Goal: Information Seeking & Learning: Learn about a topic

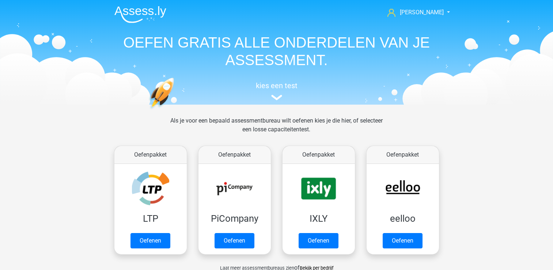
scroll to position [310, 0]
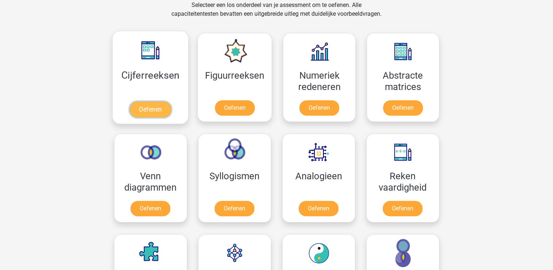
click at [156, 105] on link "Oefenen" at bounding box center [150, 109] width 42 height 16
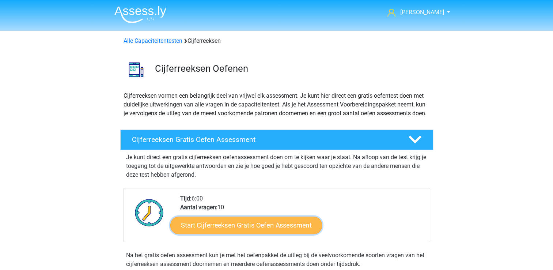
click at [283, 233] on link "Start Cijferreeksen Gratis Oefen Assessment" at bounding box center [246, 225] width 152 height 18
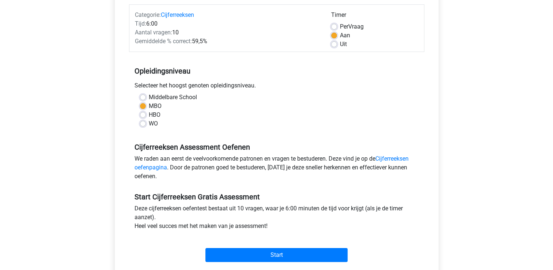
scroll to position [103, 0]
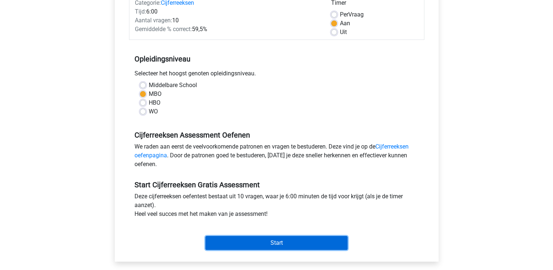
click at [284, 246] on input "Start" at bounding box center [276, 243] width 142 height 14
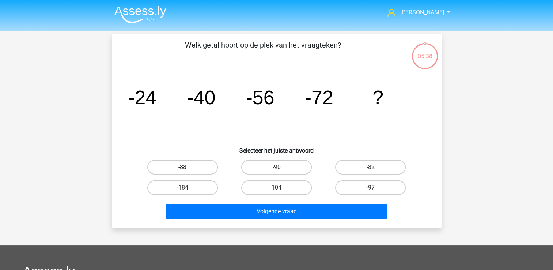
click at [195, 167] on label "-88" at bounding box center [182, 167] width 71 height 15
click at [187, 167] on input "-88" at bounding box center [184, 169] width 5 height 5
radio input "true"
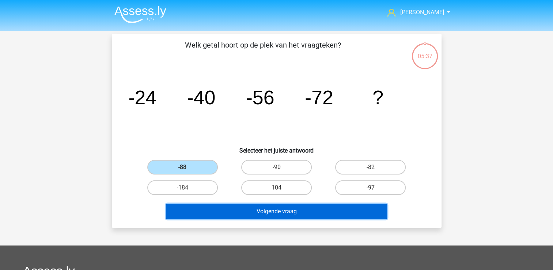
click at [265, 216] on button "Volgende vraag" at bounding box center [276, 210] width 221 height 15
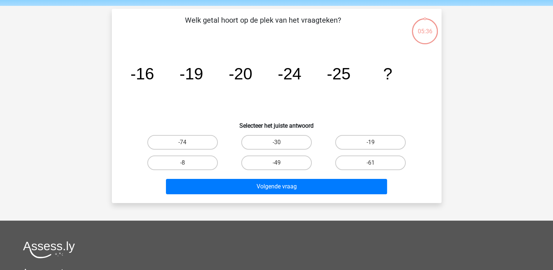
scroll to position [34, 0]
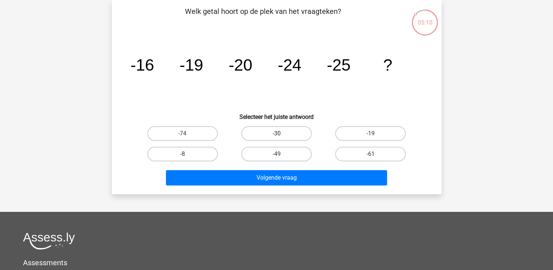
click at [275, 129] on label "-30" at bounding box center [276, 133] width 71 height 15
click at [276, 133] on input "-30" at bounding box center [278, 135] width 5 height 5
radio input "true"
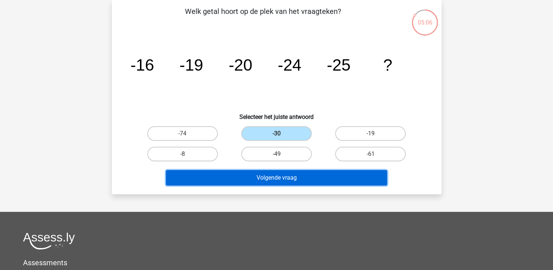
click at [286, 177] on button "Volgende vraag" at bounding box center [276, 177] width 221 height 15
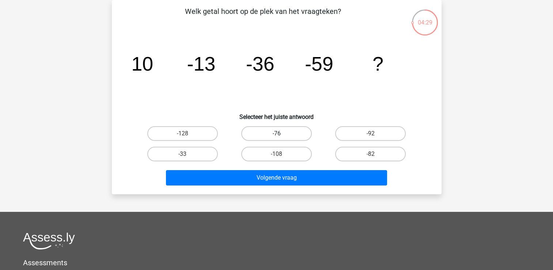
click at [284, 129] on label "-76" at bounding box center [276, 133] width 71 height 15
click at [281, 133] on input "-76" at bounding box center [278, 135] width 5 height 5
radio input "true"
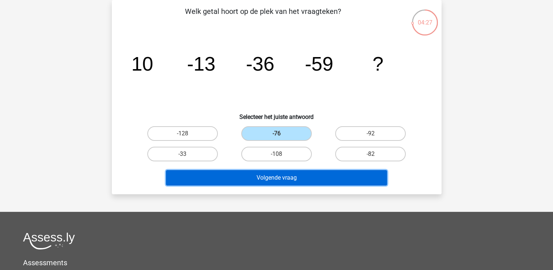
click at [302, 179] on button "Volgende vraag" at bounding box center [276, 177] width 221 height 15
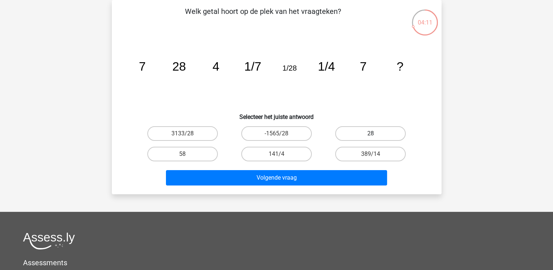
click at [373, 128] on label "28" at bounding box center [370, 133] width 71 height 15
click at [373, 133] on input "28" at bounding box center [372, 135] width 5 height 5
radio input "true"
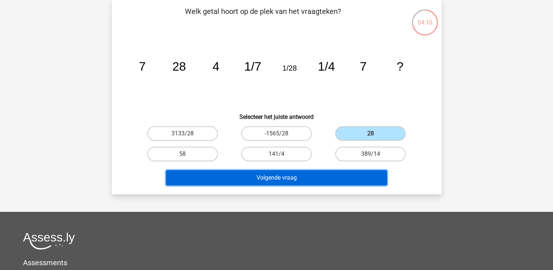
click at [288, 171] on button "Volgende vraag" at bounding box center [276, 177] width 221 height 15
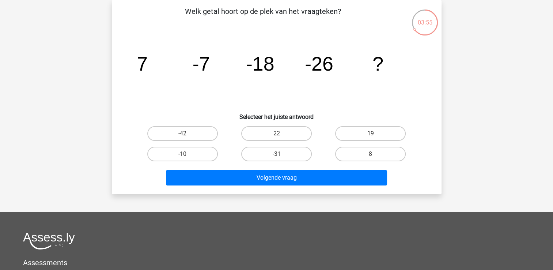
click at [183, 134] on input "-42" at bounding box center [184, 135] width 5 height 5
radio input "true"
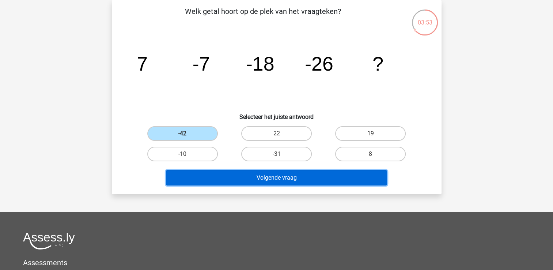
click at [232, 180] on button "Volgende vraag" at bounding box center [276, 177] width 221 height 15
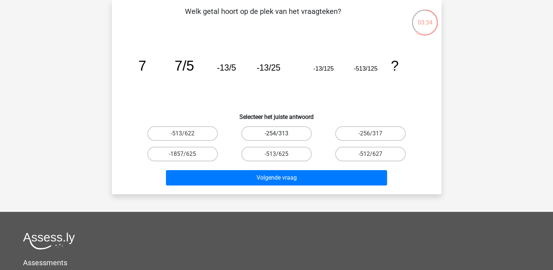
click at [271, 132] on label "-254/313" at bounding box center [276, 133] width 71 height 15
click at [276, 133] on input "-254/313" at bounding box center [278, 135] width 5 height 5
radio input "true"
click at [331, 99] on icon "image/svg+xml 7 7/5 -13/5 -13/25 -13/125 -513/125 ?" at bounding box center [276, 71] width 294 height 74
click at [194, 159] on label "-1857/625" at bounding box center [182, 153] width 71 height 15
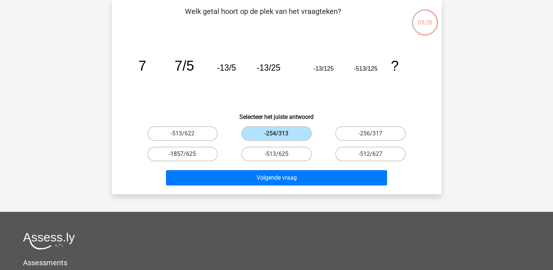
click at [187, 159] on input "-1857/625" at bounding box center [184, 156] width 5 height 5
radio input "true"
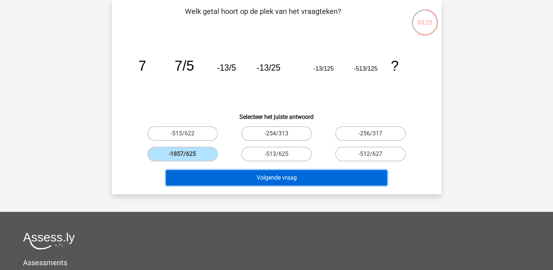
click at [225, 182] on button "Volgende vraag" at bounding box center [276, 177] width 221 height 15
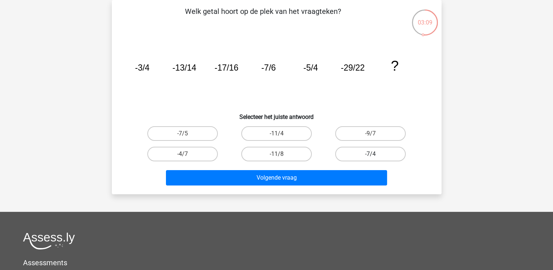
click at [351, 155] on label "-7/4" at bounding box center [370, 153] width 71 height 15
click at [370, 155] on input "-7/4" at bounding box center [372, 156] width 5 height 5
radio input "true"
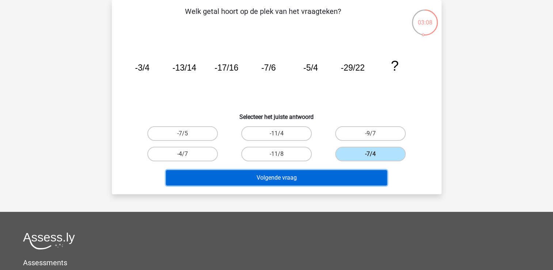
click at [321, 178] on button "Volgende vraag" at bounding box center [276, 177] width 221 height 15
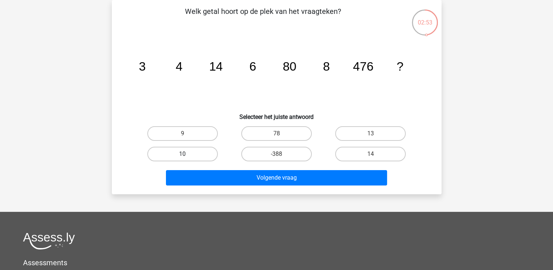
click at [201, 154] on label "10" at bounding box center [182, 153] width 71 height 15
click at [187, 154] on input "10" at bounding box center [184, 156] width 5 height 5
radio input "true"
click at [240, 188] on div "Welk getal hoort op de plek van het vraagteken? image/svg+xml 3 4 14 6 80 8 476…" at bounding box center [277, 97] width 330 height 194
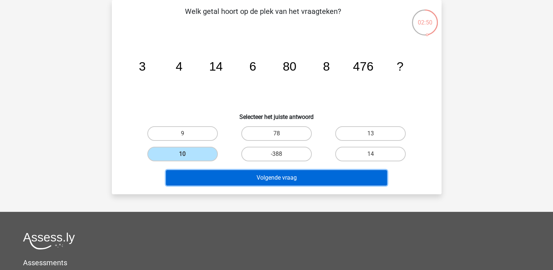
click at [261, 176] on button "Volgende vraag" at bounding box center [276, 177] width 221 height 15
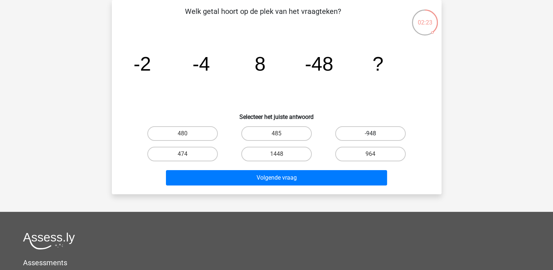
click at [358, 135] on label "-948" at bounding box center [370, 133] width 71 height 15
click at [370, 135] on input "-948" at bounding box center [372, 135] width 5 height 5
radio input "true"
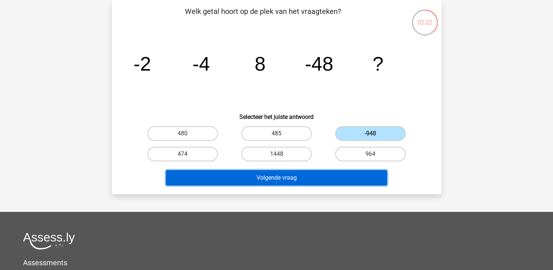
click at [320, 173] on button "Volgende vraag" at bounding box center [276, 177] width 221 height 15
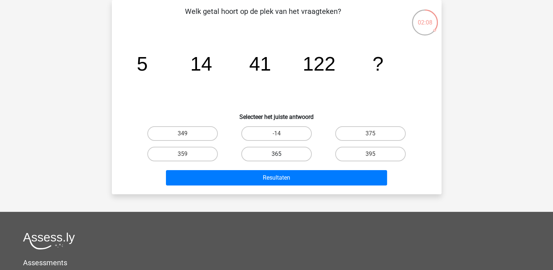
click at [298, 154] on label "365" at bounding box center [276, 153] width 71 height 15
click at [281, 154] on input "365" at bounding box center [278, 156] width 5 height 5
radio input "true"
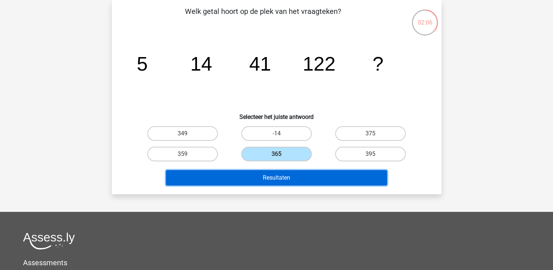
click at [287, 179] on button "Resultaten" at bounding box center [276, 177] width 221 height 15
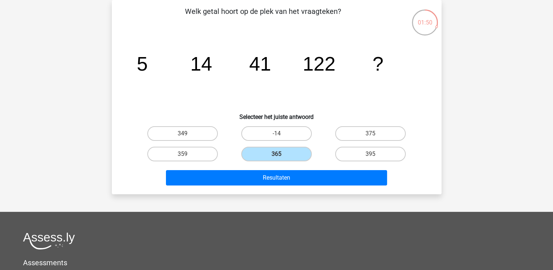
click at [26, 26] on div "jessica maanjes@hotmail.nl Nederlands English" at bounding box center [276, 185] width 553 height 438
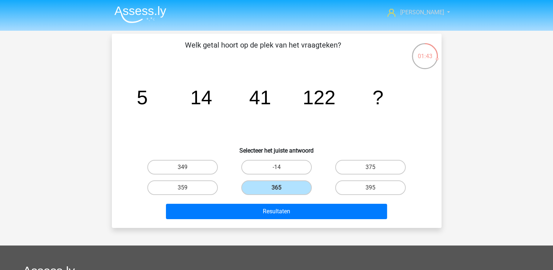
click at [427, 9] on span "[PERSON_NAME]" at bounding box center [422, 12] width 44 height 7
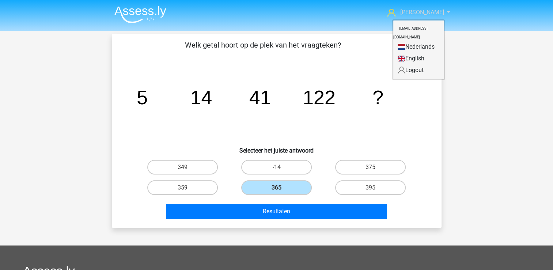
click at [427, 9] on span "[PERSON_NAME]" at bounding box center [422, 12] width 44 height 7
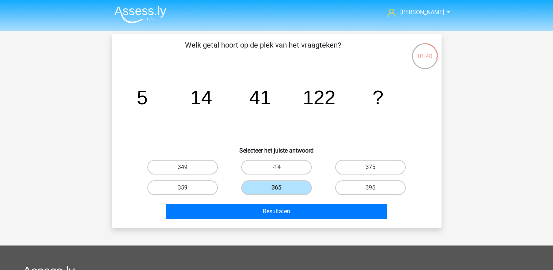
click at [133, 15] on img at bounding box center [140, 14] width 52 height 17
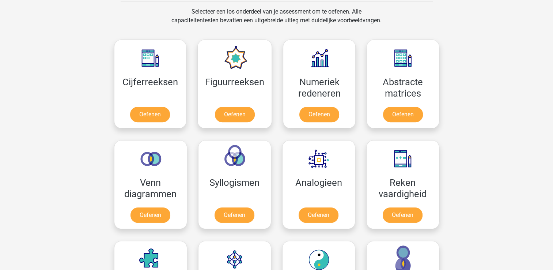
scroll to position [316, 0]
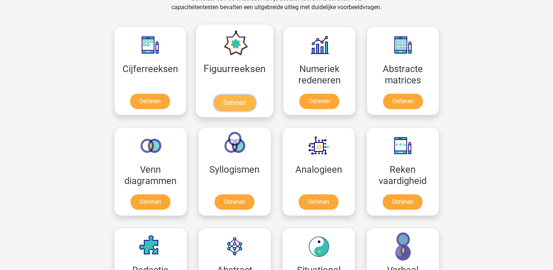
click at [232, 99] on link "Oefenen" at bounding box center [235, 103] width 42 height 16
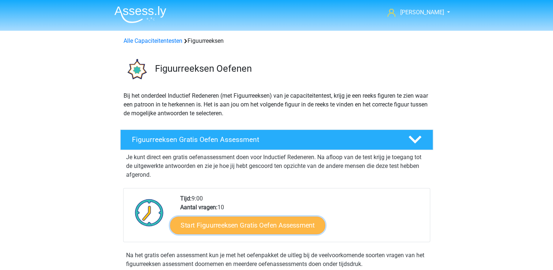
click at [237, 224] on link "Start Figuurreeksen Gratis Oefen Assessment" at bounding box center [247, 225] width 155 height 18
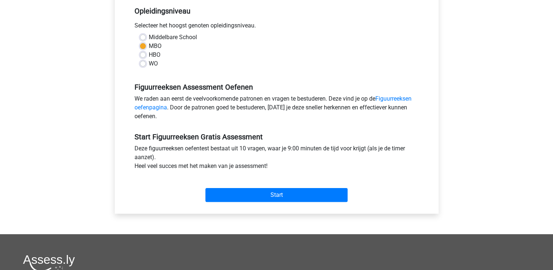
scroll to position [151, 0]
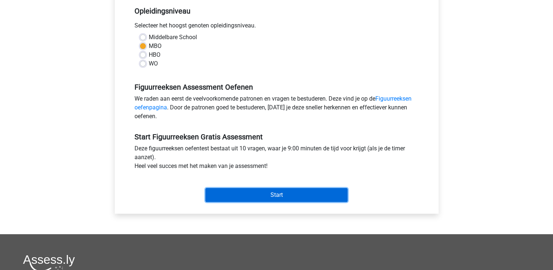
click at [273, 195] on input "Start" at bounding box center [276, 195] width 142 height 14
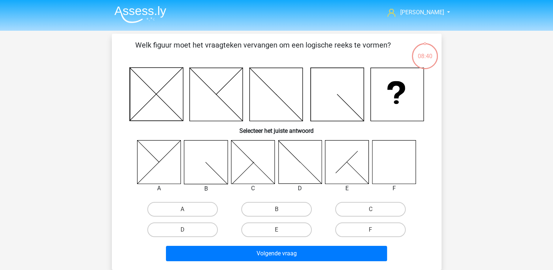
click at [250, 164] on icon at bounding box center [252, 161] width 43 height 43
click at [377, 206] on label "C" at bounding box center [370, 209] width 71 height 15
click at [375, 209] on input "C" at bounding box center [372, 211] width 5 height 5
radio input "true"
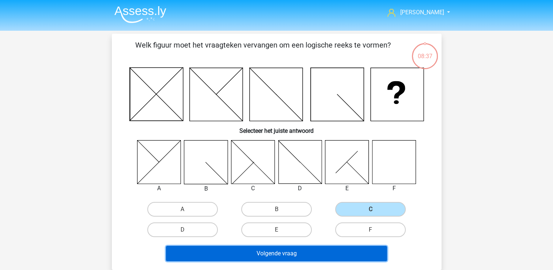
click at [282, 253] on button "Volgende vraag" at bounding box center [276, 252] width 221 height 15
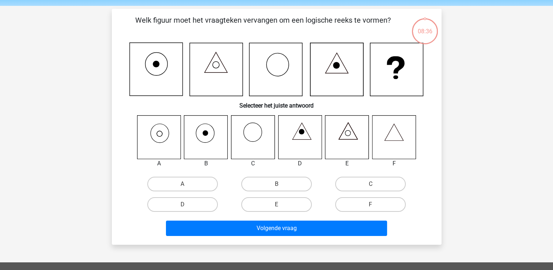
scroll to position [34, 0]
